Goal: Contribute content: Contribute content

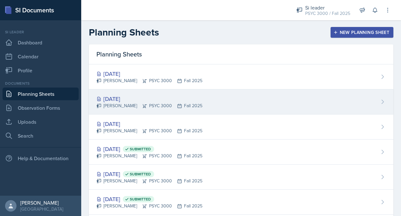
click at [151, 100] on div "[DATE]" at bounding box center [149, 98] width 106 height 9
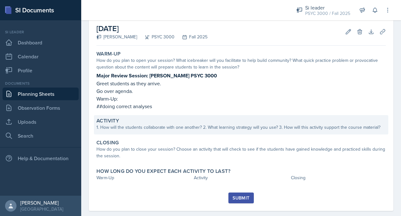
scroll to position [33, 0]
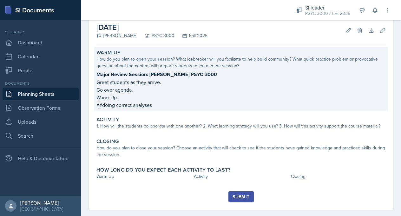
click at [164, 106] on p "##doing correct analyses" at bounding box center [240, 105] width 289 height 8
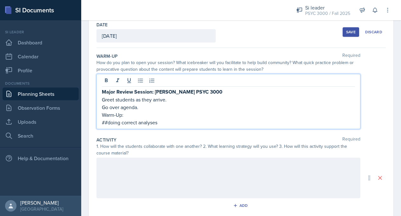
click at [164, 112] on div "Major Review Session: [PERSON_NAME] PSYC 3000 Greet students as they arrive. Go…" at bounding box center [228, 107] width 253 height 38
click at [159, 122] on p "##doing correct analyses" at bounding box center [228, 123] width 253 height 8
click at [132, 113] on p "Warm-Up:" at bounding box center [228, 115] width 253 height 8
drag, startPoint x: 159, startPoint y: 123, endPoint x: 101, endPoint y: 124, distance: 58.3
click at [101, 124] on div "Major Review Session: [PERSON_NAME] PSYC 3000 Greet students as they arrive. Go…" at bounding box center [228, 101] width 264 height 55
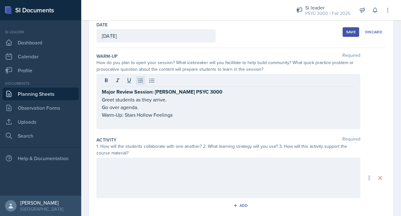
click at [139, 77] on icon at bounding box center [140, 80] width 6 height 6
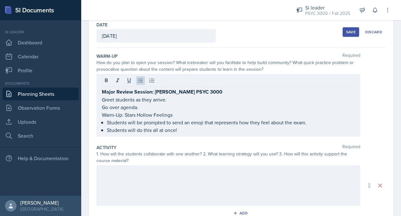
click at [100, 179] on div at bounding box center [228, 185] width 264 height 41
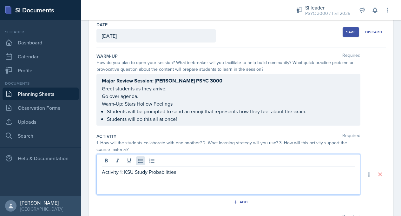
click at [138, 159] on icon at bounding box center [140, 160] width 6 height 6
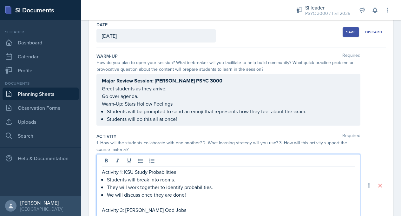
scroll to position [40, 0]
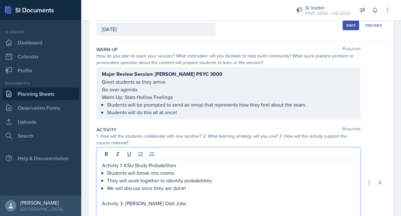
click at [122, 205] on p "Activity 3: [PERSON_NAME] Odd Jobs" at bounding box center [228, 203] width 253 height 8
click at [106, 212] on p at bounding box center [228, 211] width 253 height 8
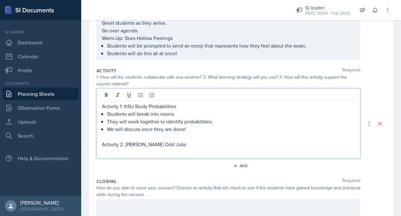
scroll to position [99, 0]
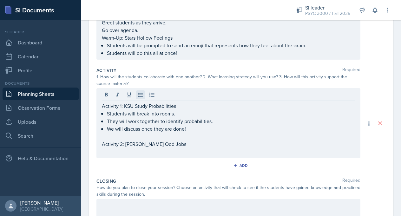
click at [140, 98] on button at bounding box center [140, 94] width 9 height 9
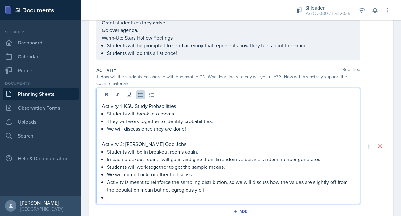
click at [202, 178] on p "We will come back together to discuss." at bounding box center [231, 174] width 248 height 8
click at [234, 167] on p "Students will work together to get the sample means." at bounding box center [231, 167] width 248 height 8
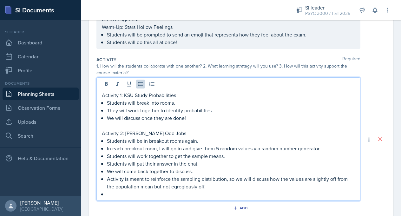
scroll to position [113, 0]
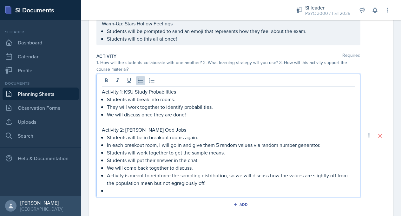
click at [143, 189] on p at bounding box center [231, 191] width 248 height 8
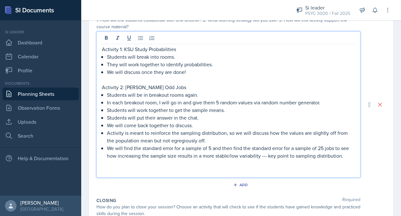
scroll to position [157, 0]
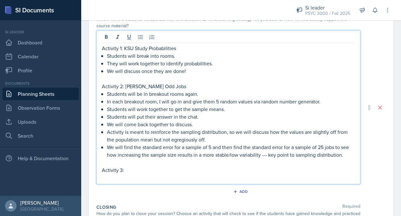
click at [126, 172] on p "Activity 3:" at bounding box center [228, 170] width 253 height 8
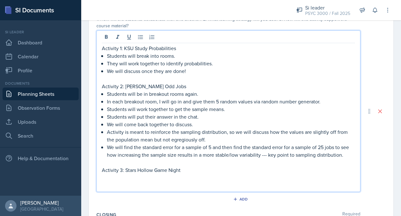
click at [141, 42] on div at bounding box center [228, 38] width 253 height 10
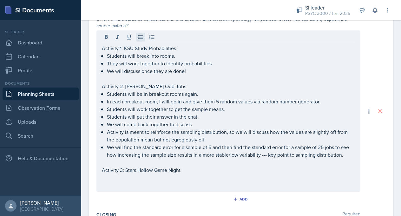
click at [141, 38] on icon at bounding box center [140, 37] width 6 height 6
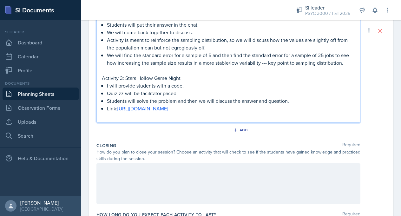
scroll to position [249, 0]
click at [120, 173] on div at bounding box center [228, 183] width 264 height 41
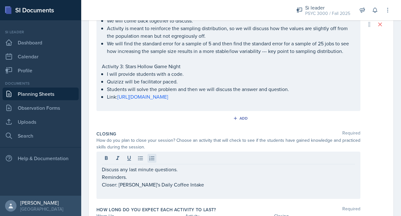
click at [150, 157] on icon at bounding box center [152, 158] width 6 height 6
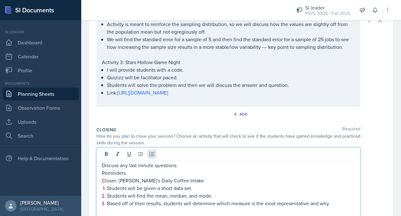
scroll to position [261, 0]
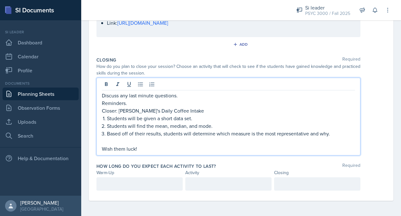
click at [118, 183] on div at bounding box center [139, 183] width 86 height 13
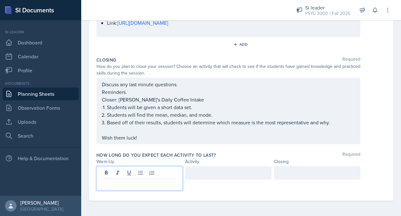
scroll to position [323, 0]
click at [196, 175] on div at bounding box center [228, 172] width 86 height 13
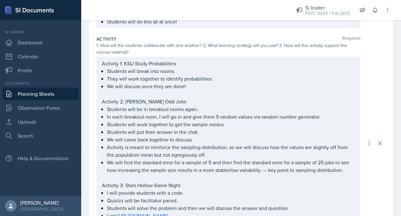
scroll to position [319, 0]
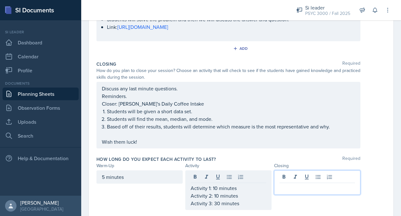
click at [290, 173] on div at bounding box center [317, 182] width 86 height 24
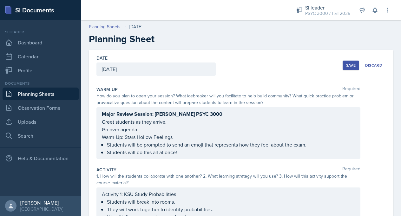
scroll to position [0, 0]
click at [353, 67] on div "Save" at bounding box center [351, 65] width 10 height 5
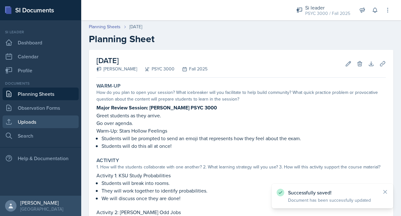
click at [41, 122] on link "Uploads" at bounding box center [41, 121] width 76 height 13
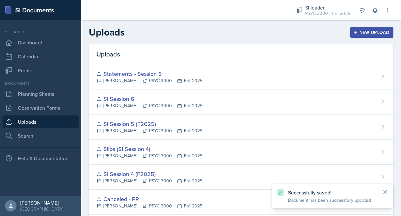
click at [374, 34] on div "New Upload" at bounding box center [371, 32] width 35 height 5
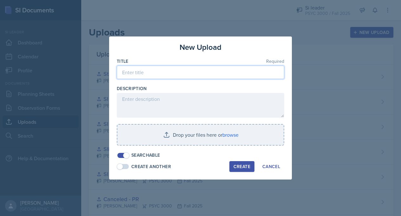
click at [233, 77] on input at bounding box center [200, 72] width 167 height 13
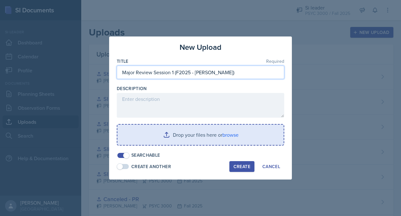
type input "Major Review Session 1 (F2025 - [PERSON_NAME])"
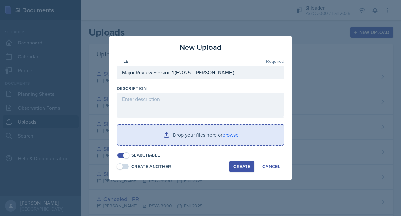
click at [220, 129] on input "file" at bounding box center [200, 135] width 166 height 20
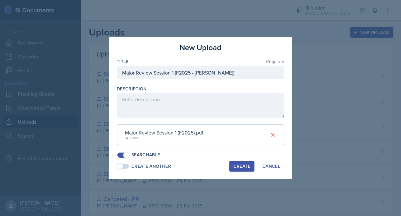
click at [240, 164] on div "Create" at bounding box center [241, 166] width 17 height 5
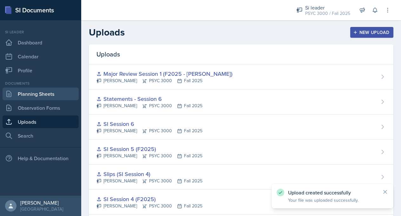
click at [40, 100] on link "Planning Sheets" at bounding box center [41, 93] width 76 height 13
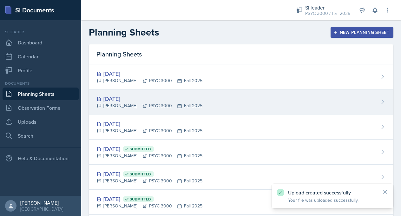
click at [126, 105] on div "[PERSON_NAME] PSYC 3000 Fall 2025" at bounding box center [149, 105] width 106 height 7
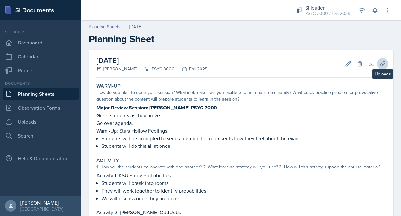
click at [383, 63] on icon at bounding box center [382, 64] width 6 height 6
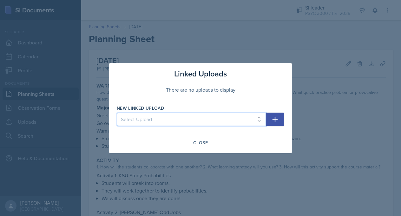
select select "387a3218-6b5a-47d3-89fd-1ffcb393faa2"
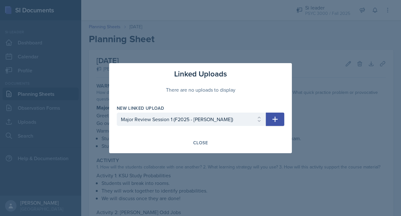
click at [275, 115] on icon "button" at bounding box center [275, 119] width 8 height 8
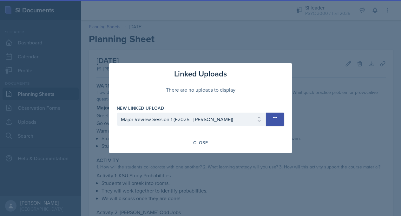
select select
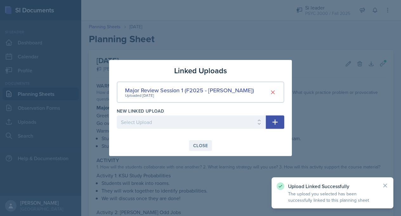
click at [202, 144] on div "Close" at bounding box center [200, 145] width 15 height 5
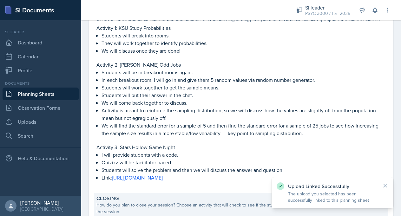
scroll to position [283, 0]
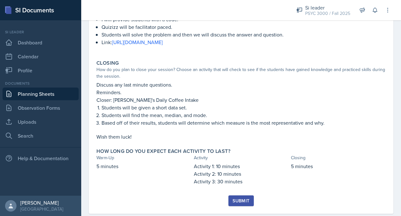
click at [238, 196] on button "Submit" at bounding box center [240, 200] width 25 height 11
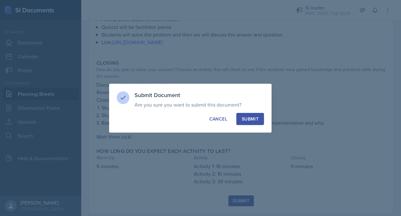
click at [249, 120] on div "Submit" at bounding box center [249, 119] width 17 height 6
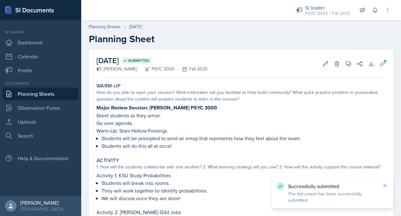
scroll to position [0, 0]
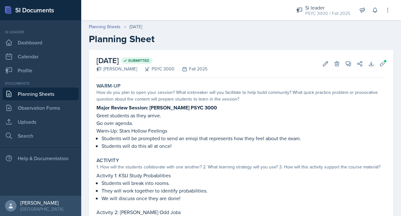
click at [55, 93] on link "Planning Sheets" at bounding box center [41, 93] width 76 height 13
